Goal: Navigation & Orientation: Find specific page/section

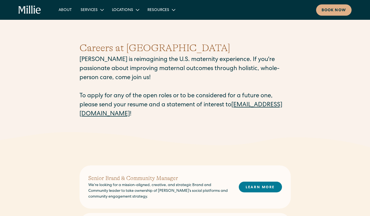
click at [34, 7] on icon "home" at bounding box center [29, 10] width 23 height 9
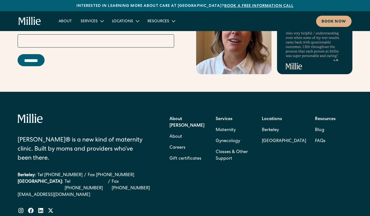
scroll to position [2248, 0]
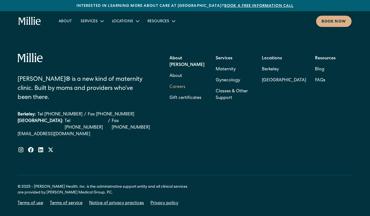
click at [179, 82] on link "Careers" at bounding box center [178, 87] width 16 height 11
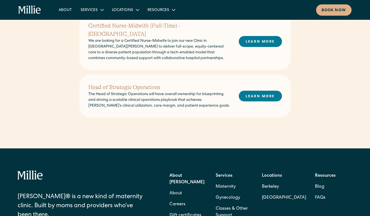
scroll to position [262, 0]
